Goal: Task Accomplishment & Management: Manage account settings

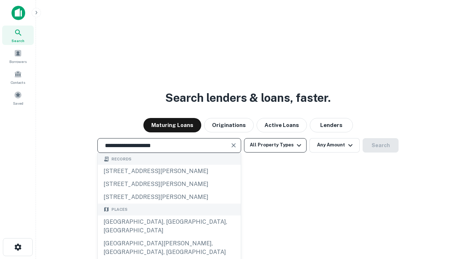
type input "**********"
click at [275, 145] on button "All Property Types" at bounding box center [275, 145] width 63 height 14
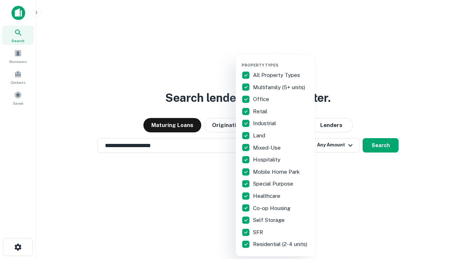
click at [281, 60] on button "button" at bounding box center [281, 60] width 79 height 0
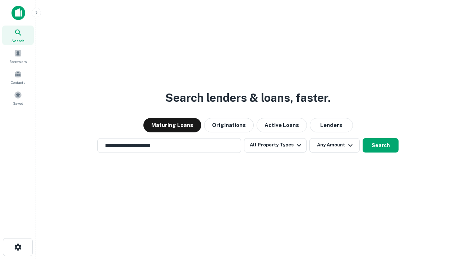
scroll to position [11, 0]
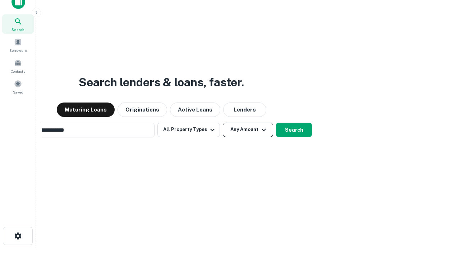
click at [223, 123] on button "Any Amount" at bounding box center [248, 130] width 50 height 14
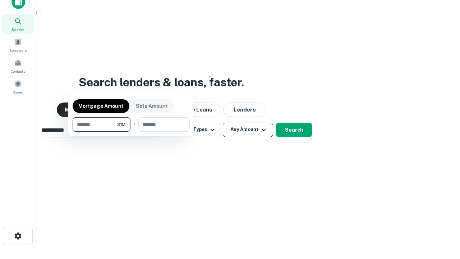
type input "*******"
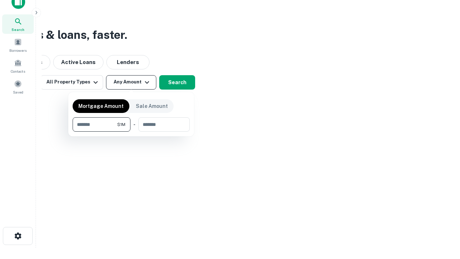
scroll to position [12, 0]
type input "*******"
click at [131, 132] on button "button" at bounding box center [131, 132] width 117 height 0
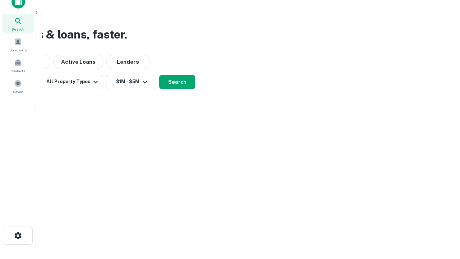
scroll to position [11, 0]
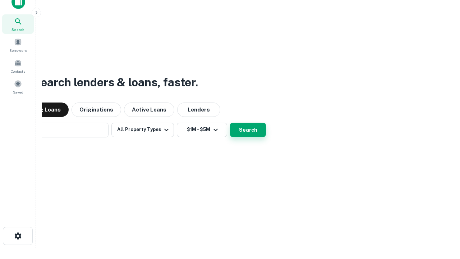
click at [230, 123] on button "Search" at bounding box center [248, 130] width 36 height 14
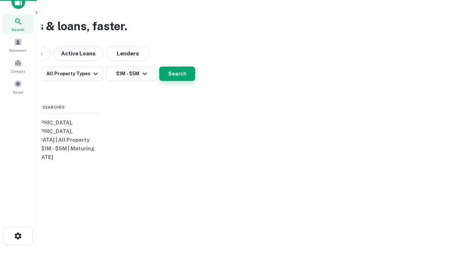
scroll to position [12, 0]
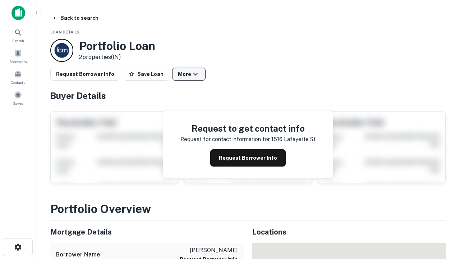
click at [189, 74] on button "More" at bounding box center [188, 74] width 33 height 13
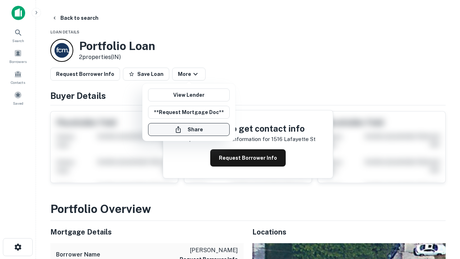
click at [189, 129] on button "Share" at bounding box center [189, 129] width 82 height 13
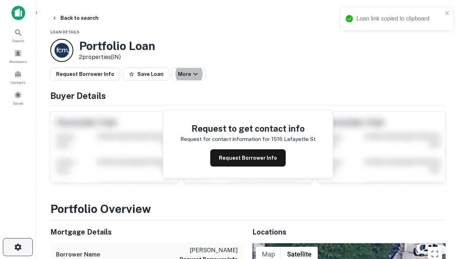
click at [18, 247] on icon "button" at bounding box center [18, 247] width 9 height 9
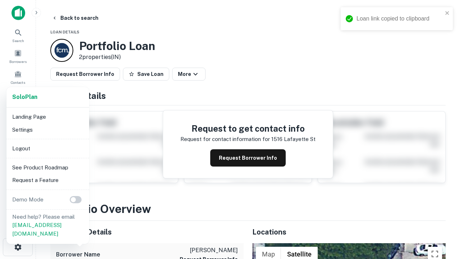
click at [47, 148] on li "Logout" at bounding box center [47, 148] width 77 height 13
